Goal: Book appointment/travel/reservation

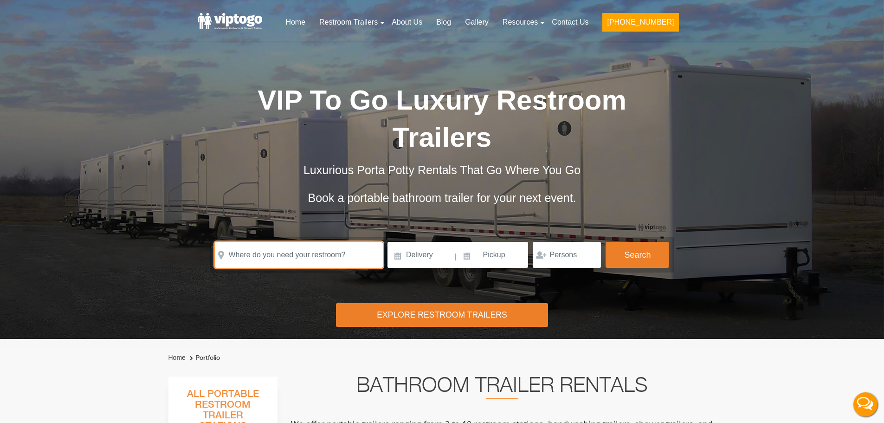
click at [261, 258] on input "text" at bounding box center [299, 255] width 168 height 26
click at [299, 253] on input "text" at bounding box center [299, 255] width 168 height 26
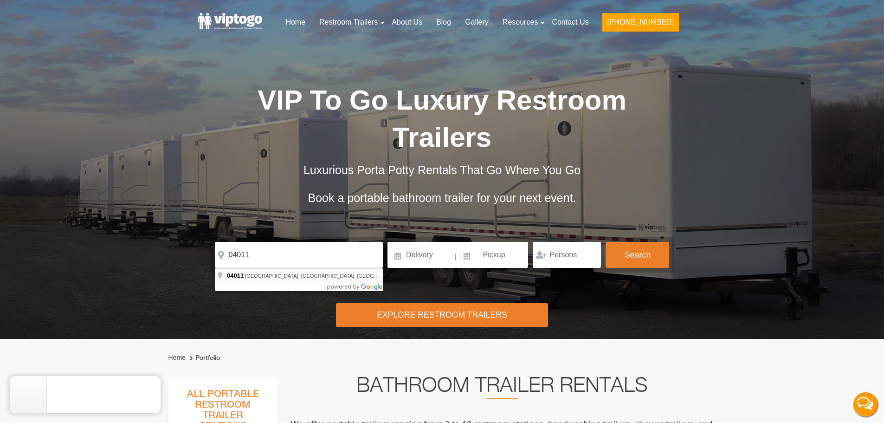
type input "Brunswick, ME 04011, USA"
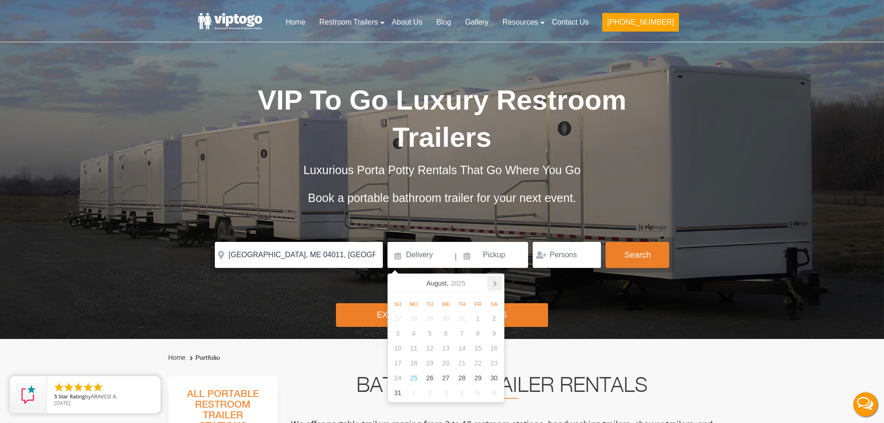
click at [495, 284] on icon at bounding box center [495, 283] width 2 height 5
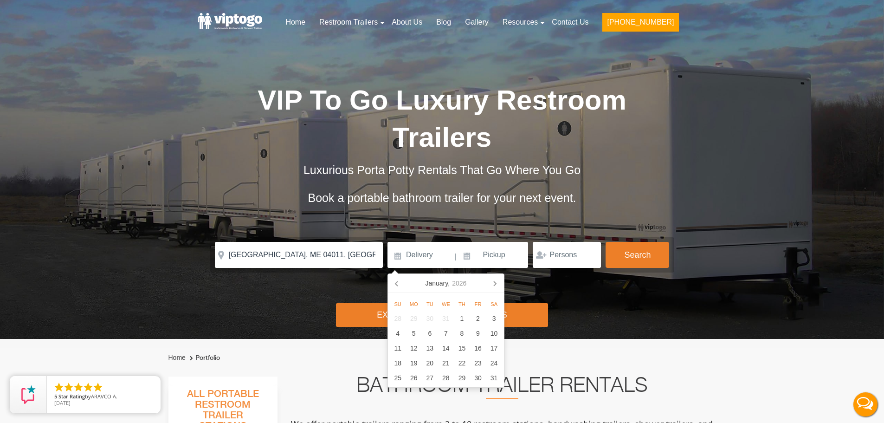
click at [495, 284] on icon at bounding box center [495, 283] width 2 height 5
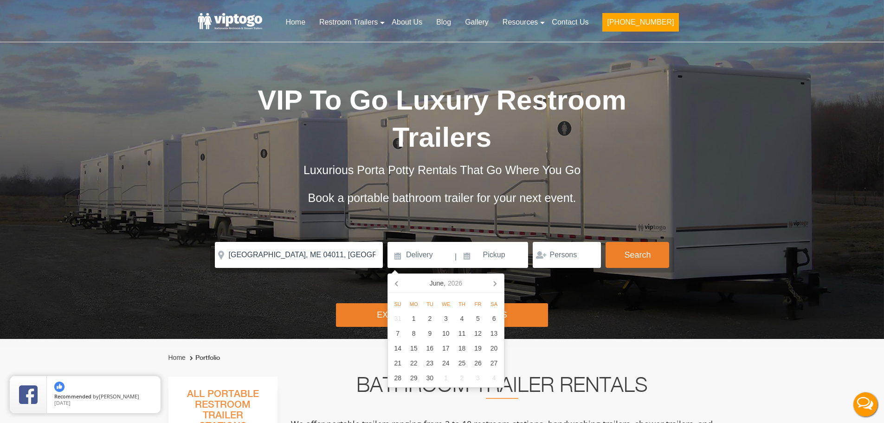
click at [495, 284] on icon at bounding box center [495, 283] width 2 height 5
click at [396, 286] on icon at bounding box center [397, 283] width 15 height 15
click at [479, 365] on div "26" at bounding box center [478, 362] width 16 height 15
type input "[DATE]"
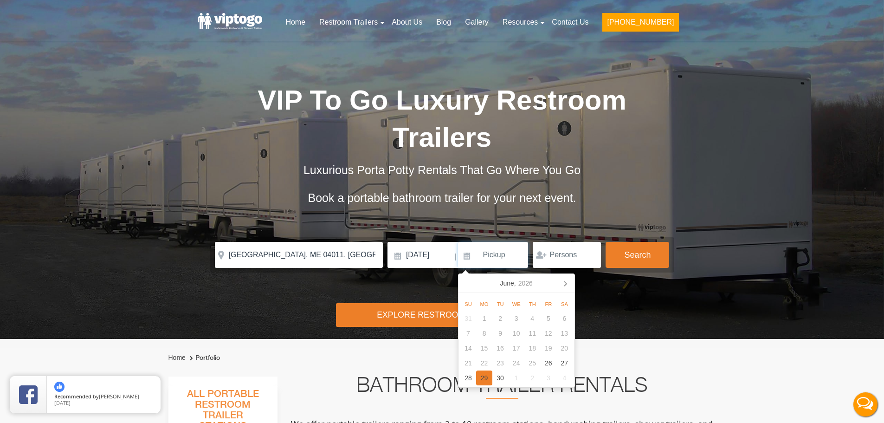
click at [481, 380] on div "29" at bounding box center [484, 377] width 16 height 15
type input "[DATE]"
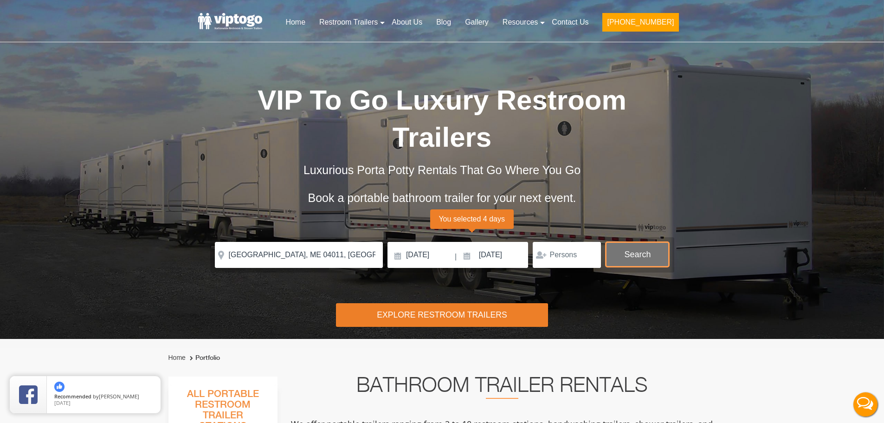
click at [616, 262] on button "Search" at bounding box center [637, 254] width 64 height 25
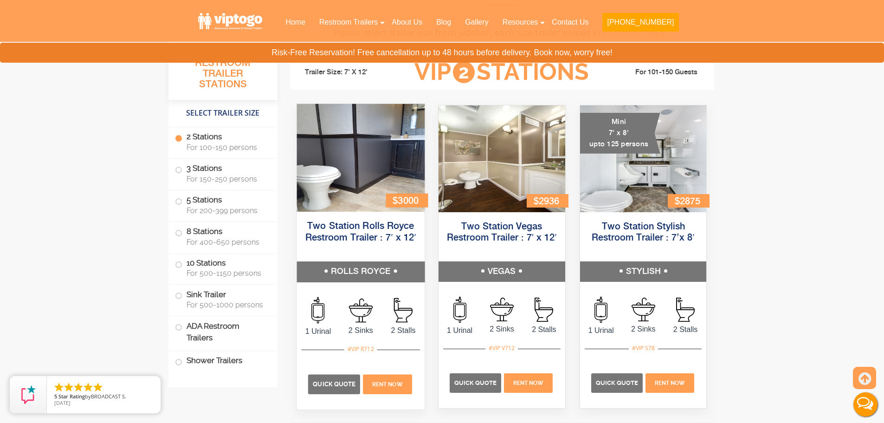
scroll to position [376, 0]
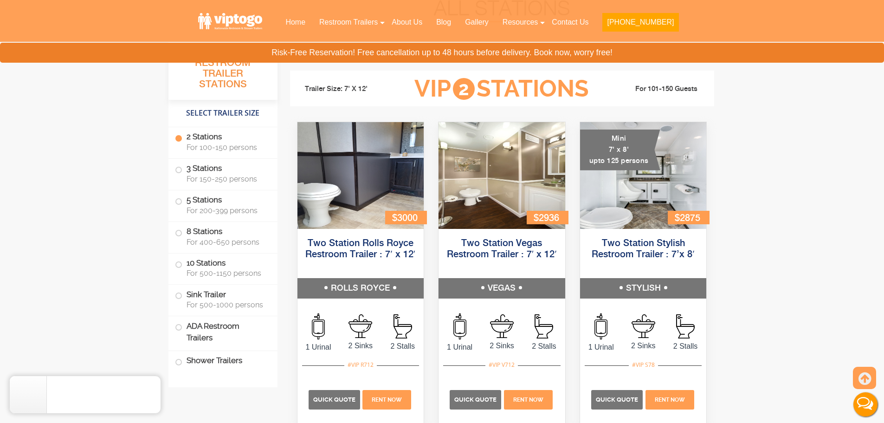
click at [340, 404] on p "Quick Quote" at bounding box center [333, 399] width 51 height 19
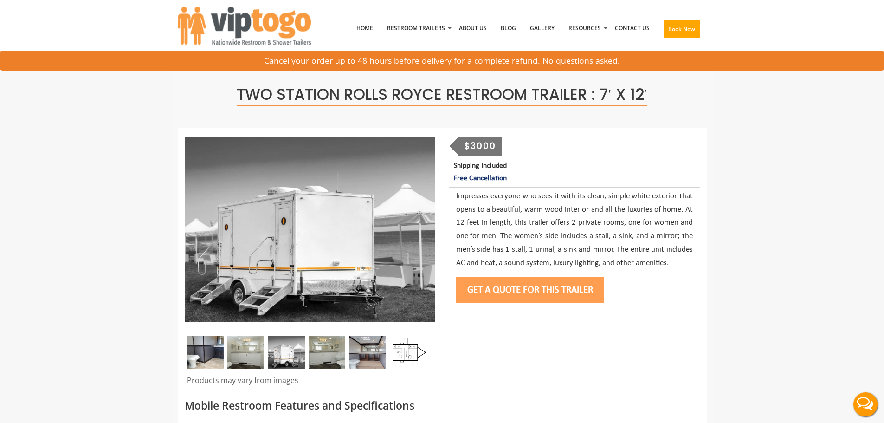
click at [508, 293] on button "Get a Quote for this Trailer" at bounding box center [530, 290] width 148 height 26
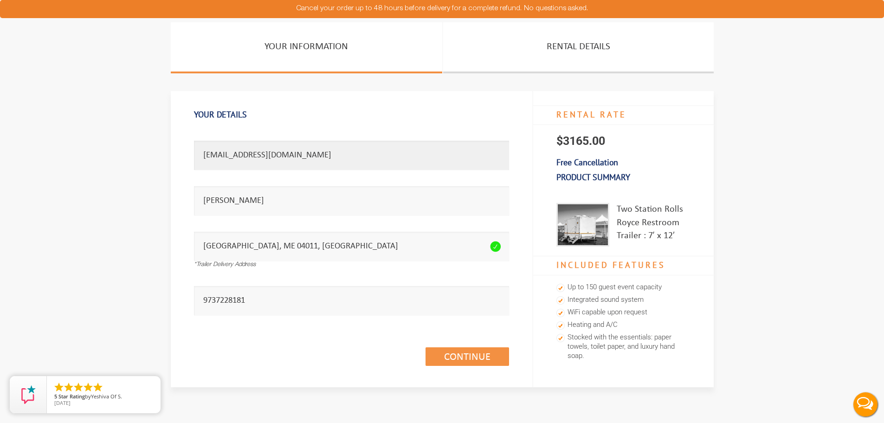
click at [21, 108] on section "Your Information Rental Details Your Details Email address seems invalid. [EMAI…" at bounding box center [442, 221] width 884 height 399
type input "t"
type input "[PERSON_NAME][EMAIL_ADDRESS][DOMAIN_NAME]"
drag, startPoint x: 304, startPoint y: 210, endPoint x: -205, endPoint y: 201, distance: 508.9
click at [0, 201] on html "Cancel your order up to 48 hours before delivery for a complete refund. No ques…" at bounding box center [442, 211] width 884 height 423
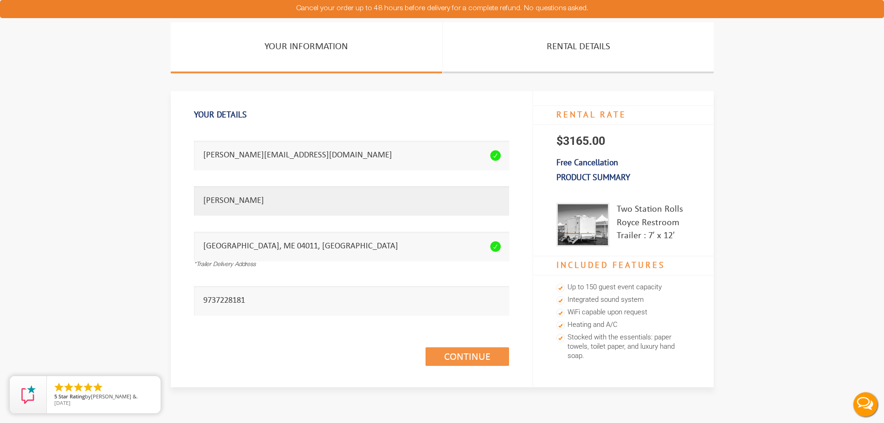
type input "[PERSON_NAME]"
drag, startPoint x: 277, startPoint y: 306, endPoint x: -94, endPoint y: 344, distance: 373.1
click at [0, 344] on html "Cancel your order up to 48 hours before delivery for a complete refund. No ques…" at bounding box center [442, 211] width 884 height 423
type input "8453622300."
click at [461, 346] on div "Continue (1/3)" at bounding box center [351, 346] width 315 height 53
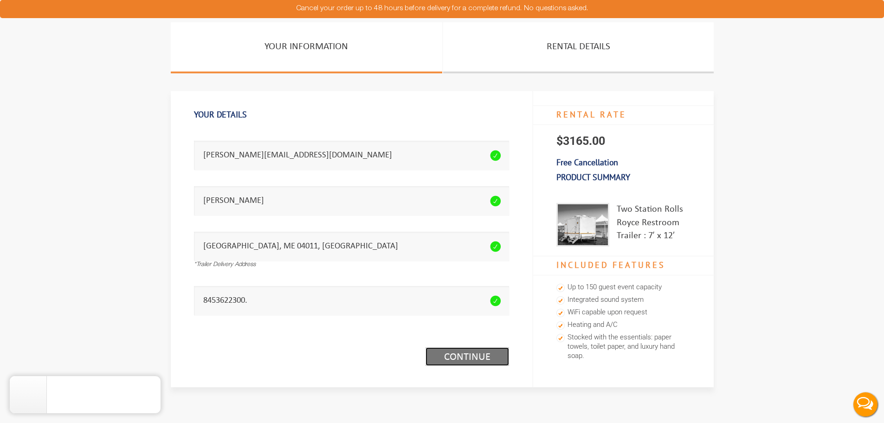
click at [468, 347] on link "Continue (1/3)" at bounding box center [466, 356] width 83 height 19
click at [470, 359] on link "Continue (1/3)" at bounding box center [466, 356] width 83 height 19
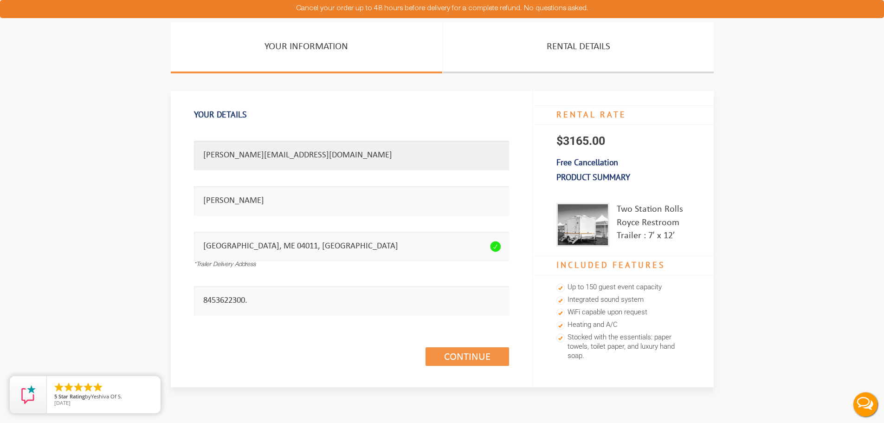
drag, startPoint x: 310, startPoint y: 158, endPoint x: 124, endPoint y: 135, distance: 187.5
click at [147, 137] on section "Your Information Rental Details Your Details Email address seems invalid. miche…" at bounding box center [442, 221] width 884 height 399
type input "oliviado21@gmail.com"
click at [113, 174] on section "Your Information Rental Details Your Details Email address seems invalid. olivi…" at bounding box center [442, 221] width 884 height 399
type input "Olivia Do"
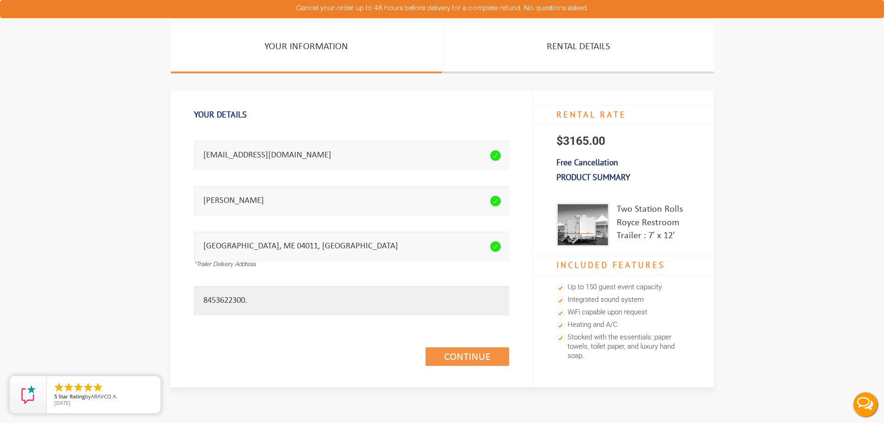
drag, startPoint x: 264, startPoint y: 307, endPoint x: 100, endPoint y: 289, distance: 165.6
click at [163, 299] on section "Your Information Rental Details Your Details Email address seems invalid. olivi…" at bounding box center [442, 221] width 884 height 399
type input "4152724959"
click at [468, 362] on link "Continue (1/3)" at bounding box center [466, 356] width 83 height 19
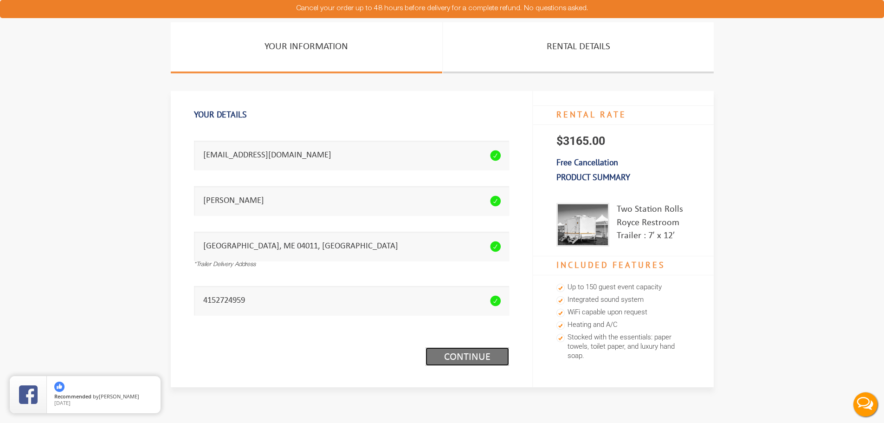
click at [462, 360] on link "Continue (1/3)" at bounding box center [466, 356] width 83 height 19
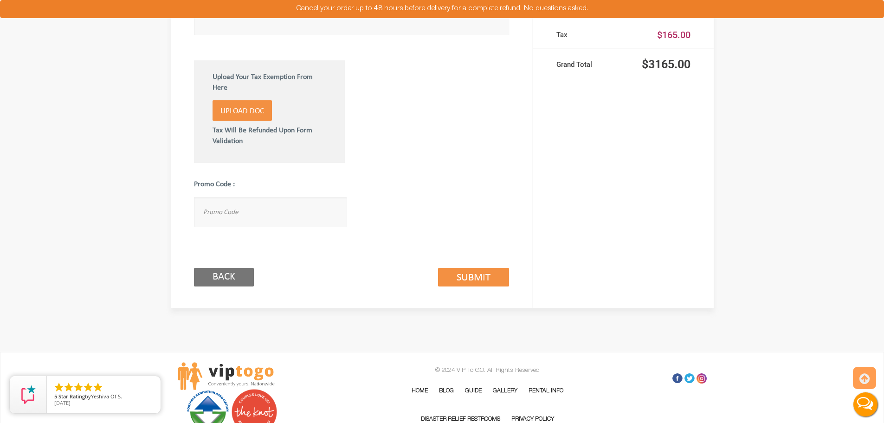
scroll to position [602, 0]
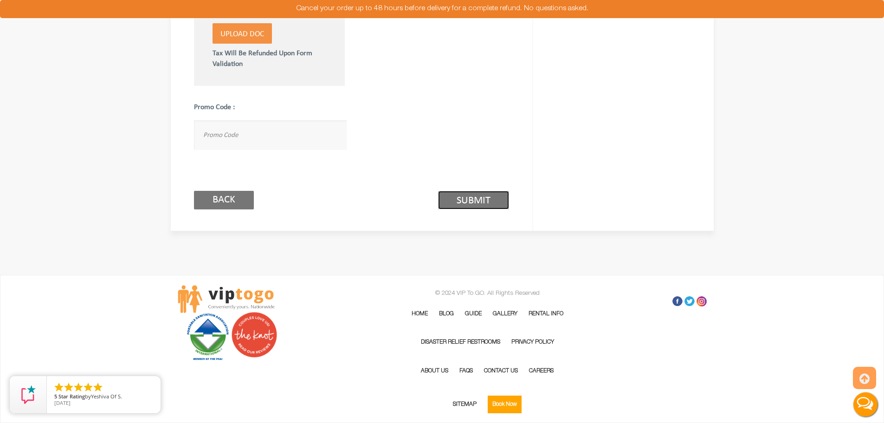
click at [481, 202] on link "Submit (2/3)" at bounding box center [473, 200] width 71 height 19
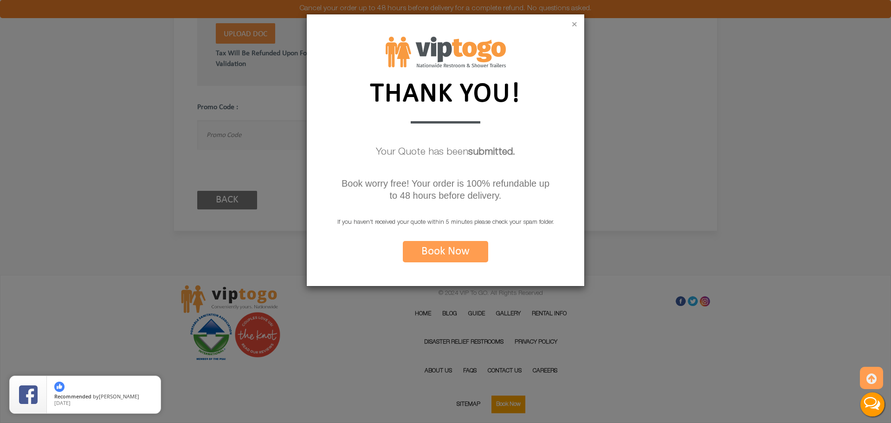
click at [572, 24] on button "×" at bounding box center [574, 24] width 6 height 9
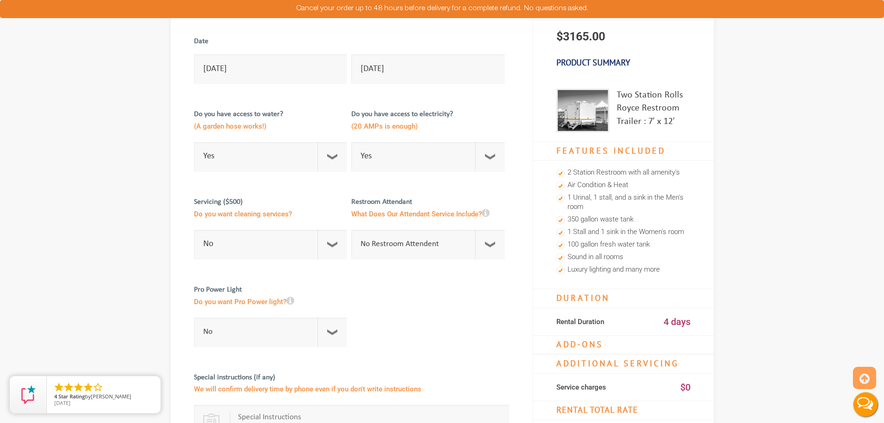
scroll to position [0, 0]
